Goal: Information Seeking & Learning: Learn about a topic

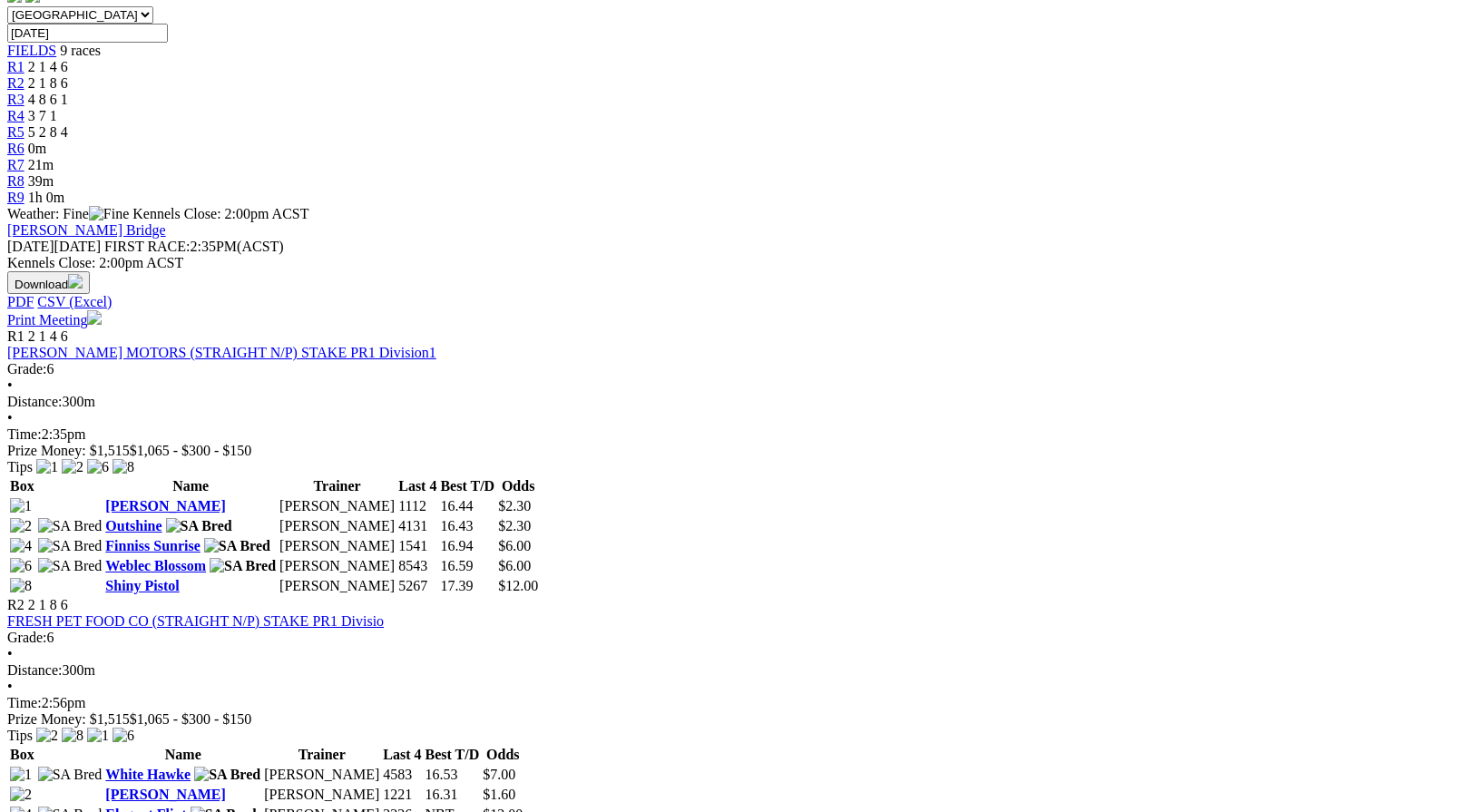
scroll to position [586, 0]
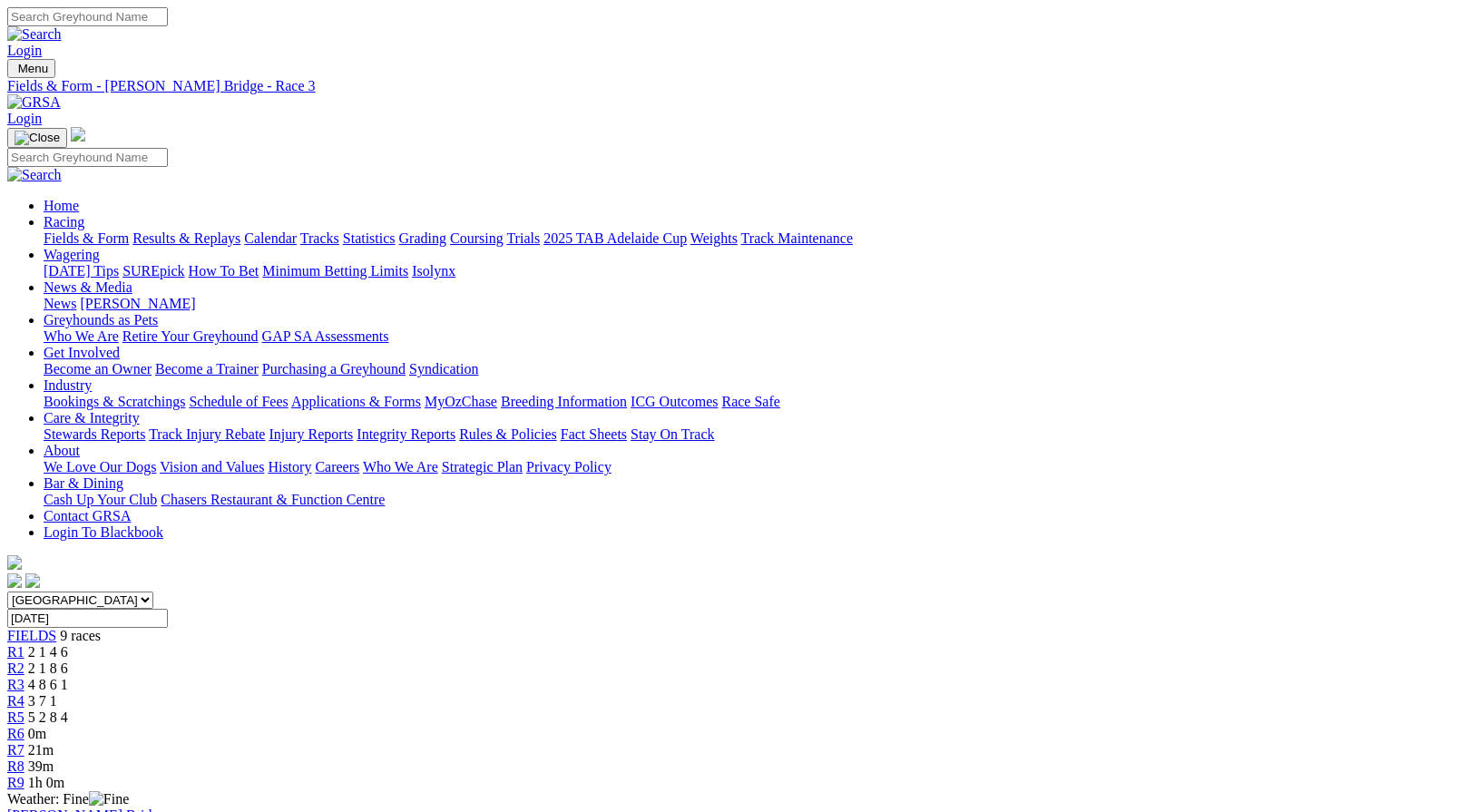
click at [466, 660] on div "R2 2 1 8 6" at bounding box center [738, 668] width 1462 height 17
click at [68, 677] on span "4 8 6 1" at bounding box center [48, 684] width 40 height 16
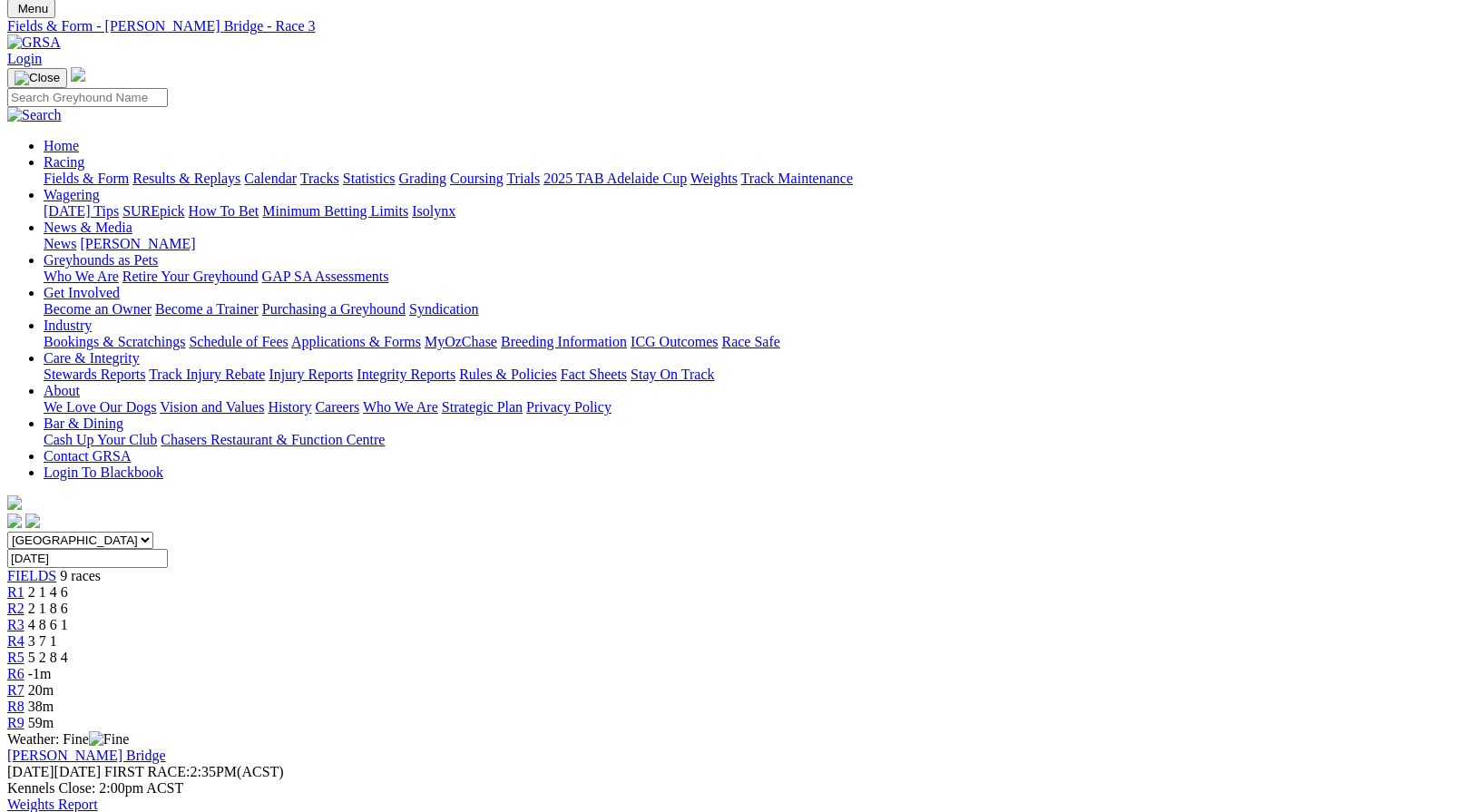
scroll to position [71, 0]
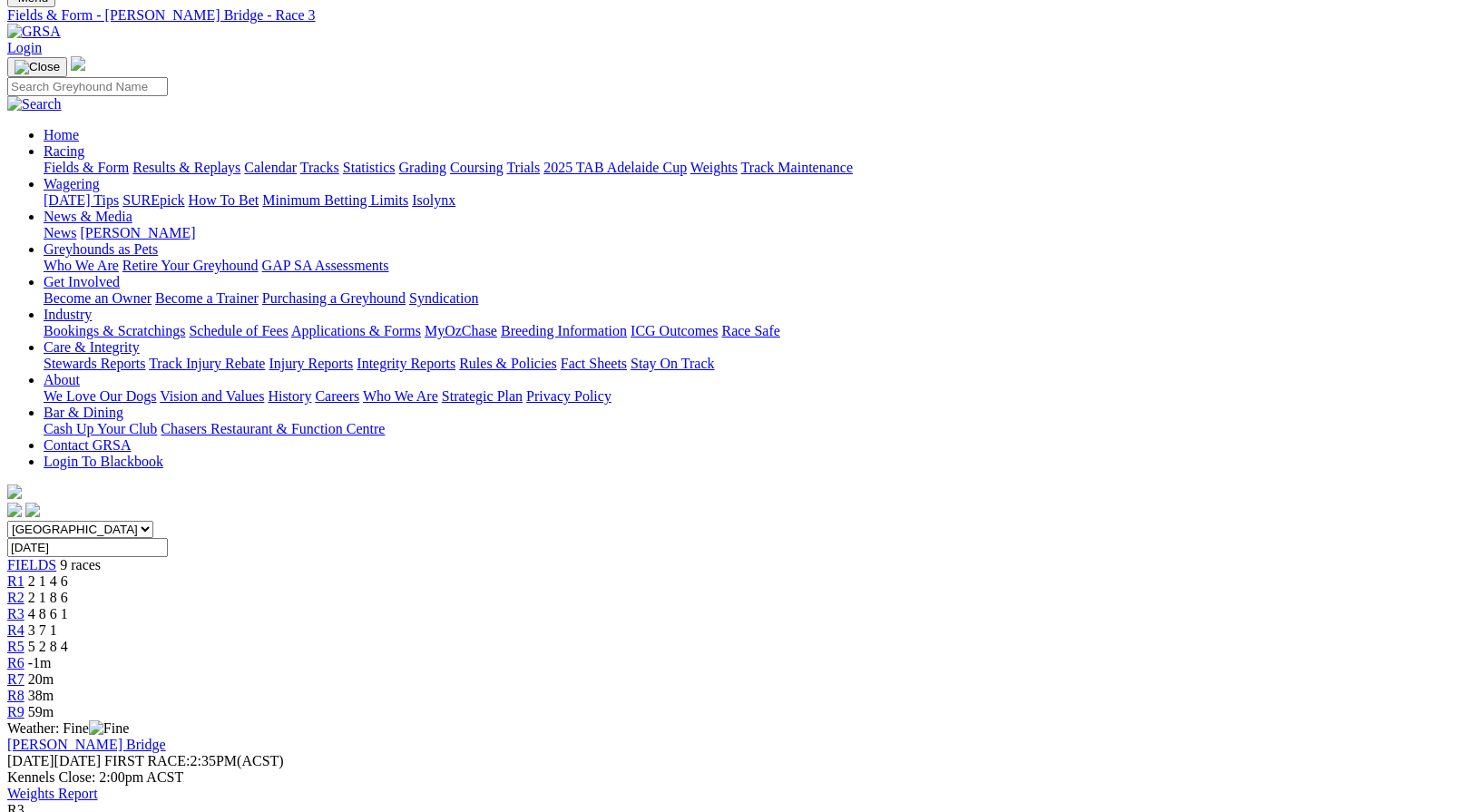
click at [697, 622] on div "R4 3 7 1" at bounding box center [738, 630] width 1462 height 17
